Goal: Information Seeking & Learning: Learn about a topic

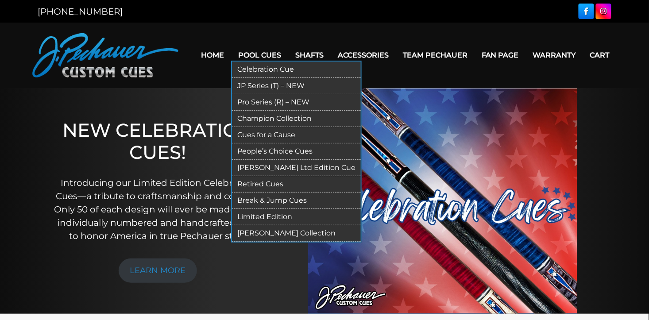
click at [259, 99] on link "Pro Series (R) – NEW" at bounding box center [296, 102] width 129 height 16
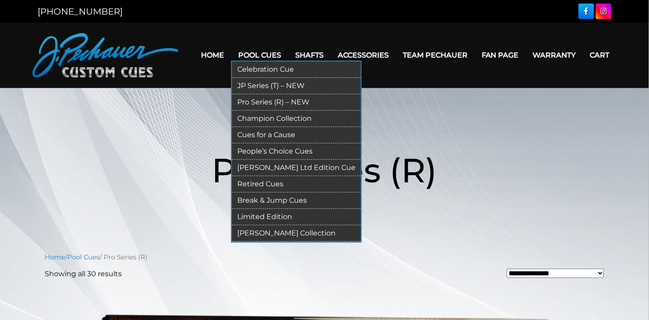
click at [265, 216] on link "Limited Edition" at bounding box center [296, 217] width 129 height 16
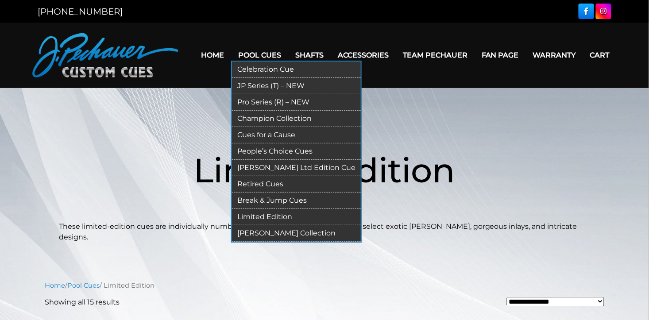
click at [254, 183] on link "Retired Cues" at bounding box center [296, 184] width 129 height 16
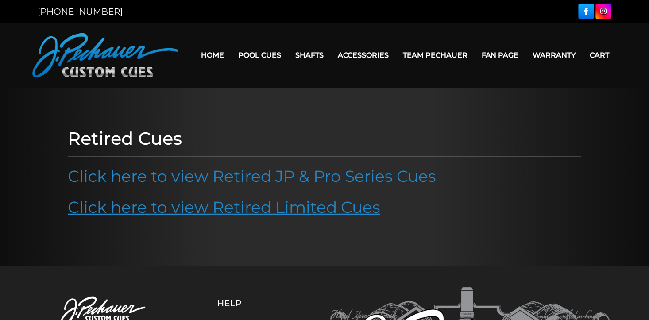
click at [249, 207] on link "Click here to view Retired Limited Cues" at bounding box center [224, 206] width 313 height 19
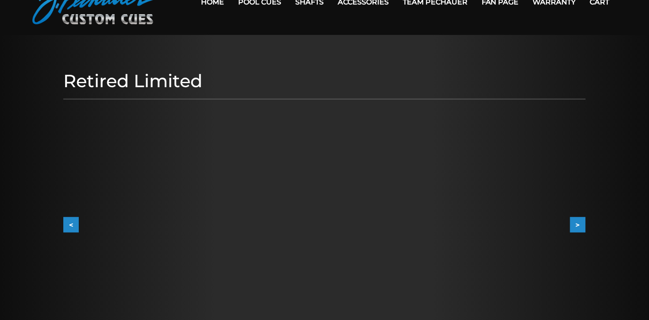
scroll to position [109, 0]
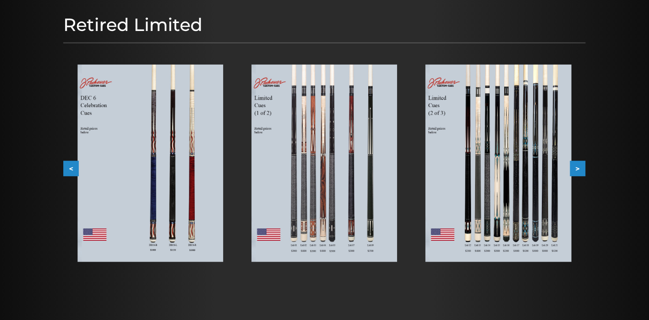
click at [584, 164] on button ">" at bounding box center [577, 168] width 15 height 15
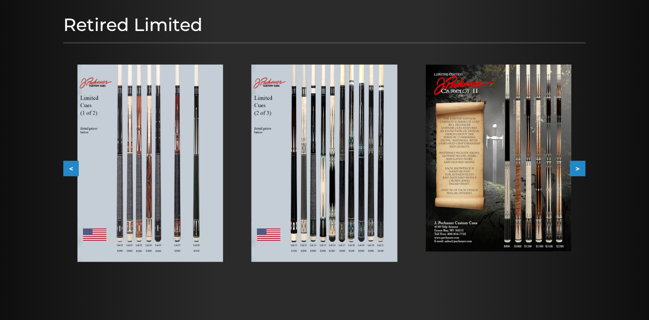
click at [583, 164] on button ">" at bounding box center [577, 168] width 15 height 15
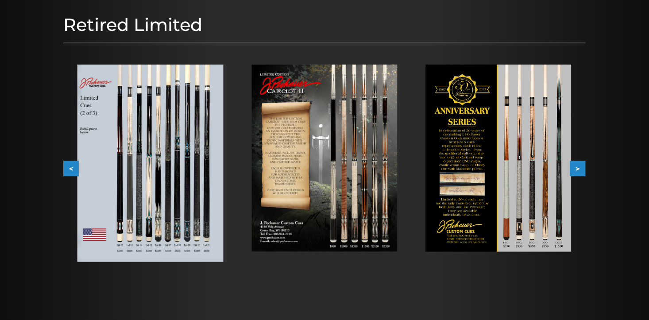
click at [583, 164] on button ">" at bounding box center [577, 168] width 15 height 15
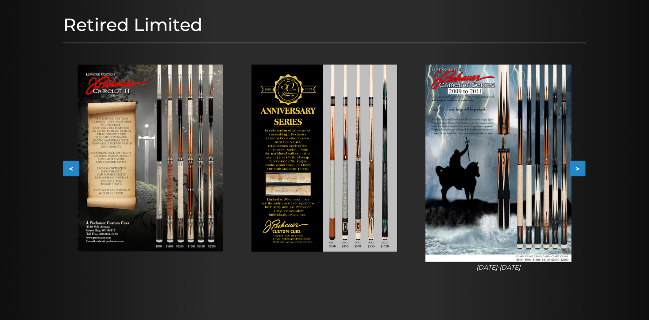
click at [583, 164] on button ">" at bounding box center [577, 168] width 15 height 15
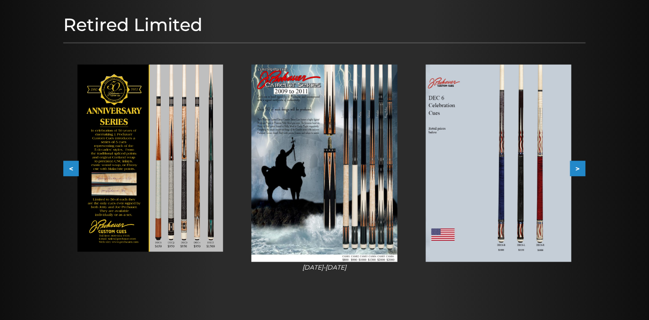
click at [583, 164] on button ">" at bounding box center [577, 168] width 15 height 15
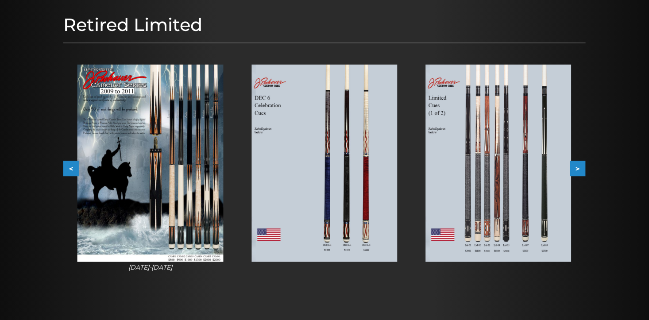
click at [583, 164] on button ">" at bounding box center [577, 168] width 15 height 15
